Goal: Task Accomplishment & Management: Use online tool/utility

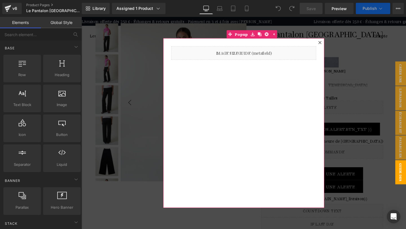
click at [333, 43] on icon at bounding box center [332, 43] width 3 height 3
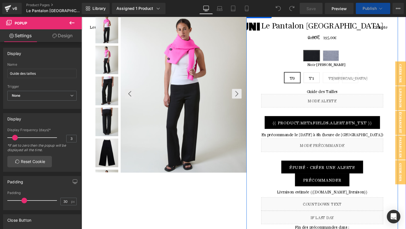
scroll to position [10, 0]
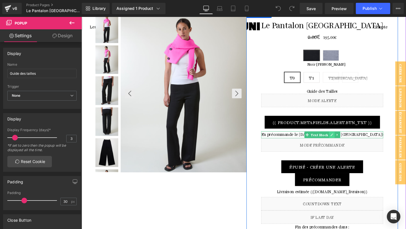
click at [347, 139] on link at bounding box center [345, 140] width 6 height 7
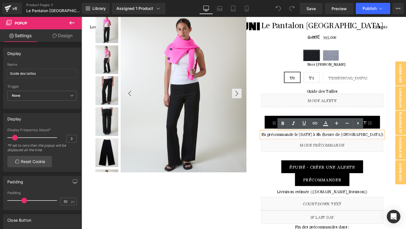
click at [381, 140] on p "En précommande le [DATE] à 8h (heure de [GEOGRAPHIC_DATA])" at bounding box center [335, 140] width 128 height 6
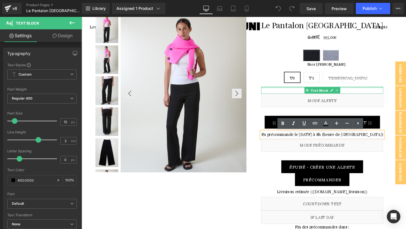
click at [392, 83] on div "T0 T1 T2 [MEDICAL_DATA]" at bounding box center [335, 83] width 128 height 16
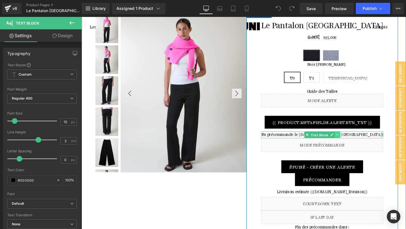
click at [351, 141] on icon at bounding box center [350, 140] width 3 height 3
click at [352, 140] on icon at bounding box center [353, 140] width 3 height 3
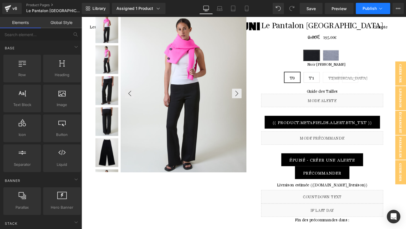
click at [368, 10] on span "Publish" at bounding box center [370, 8] width 14 height 5
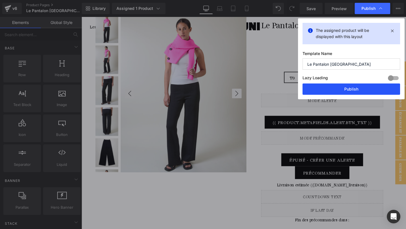
click at [348, 86] on button "Publish" at bounding box center [352, 88] width 98 height 11
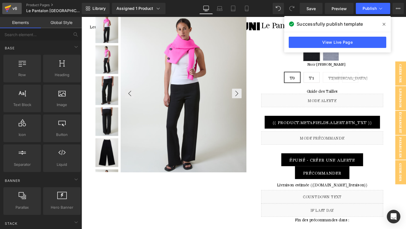
click at [16, 9] on div "v6" at bounding box center [14, 8] width 7 height 7
